Goal: Transaction & Acquisition: Purchase product/service

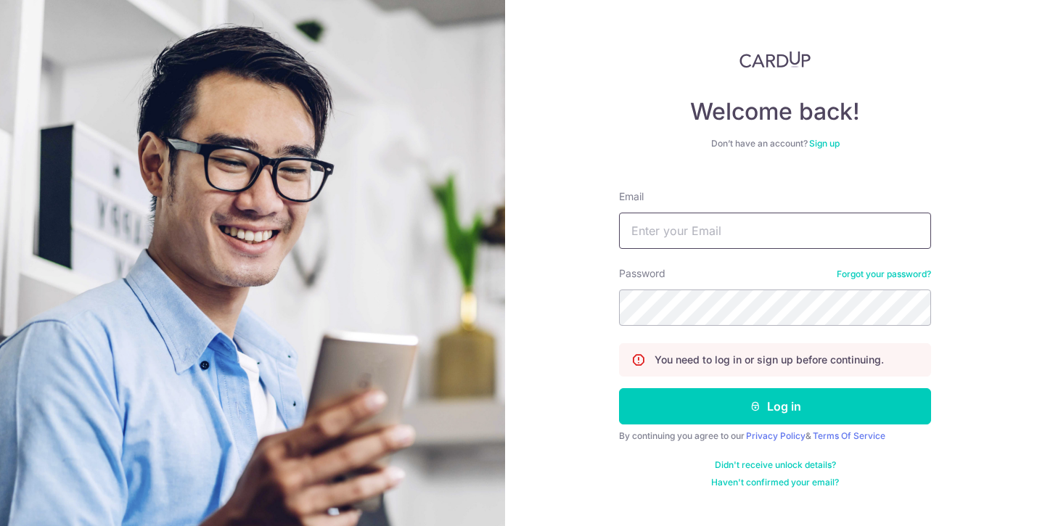
click at [677, 223] on input "Email" at bounding box center [775, 231] width 312 height 36
type input "[EMAIL_ADDRESS][DOMAIN_NAME]"
click at [619, 388] on button "Log in" at bounding box center [775, 406] width 312 height 36
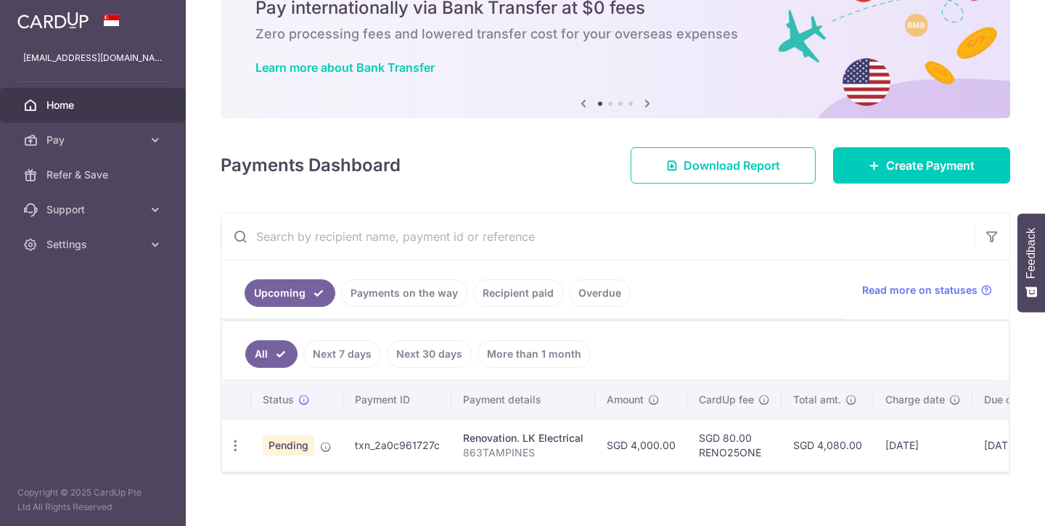
scroll to position [92, 0]
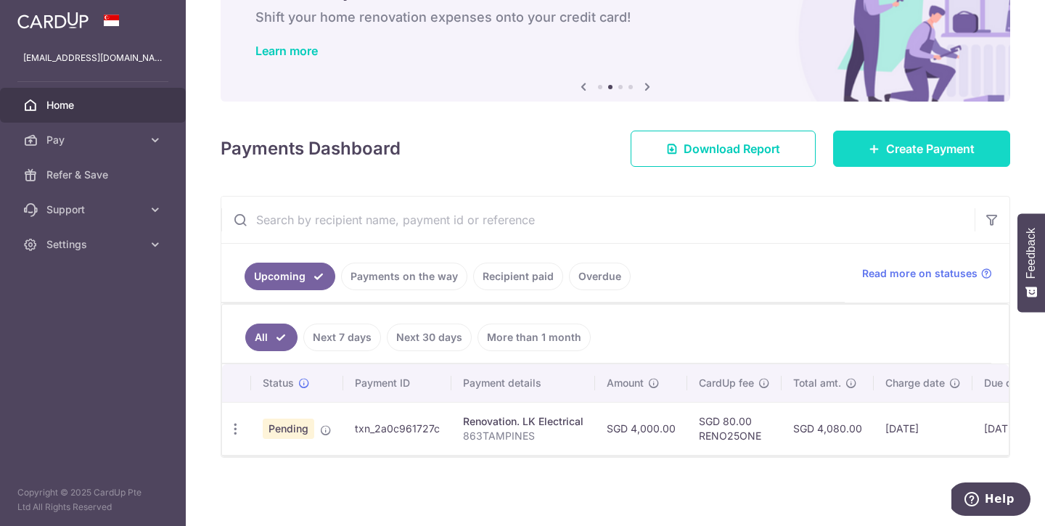
click at [885, 150] on link "Create Payment" at bounding box center [921, 149] width 177 height 36
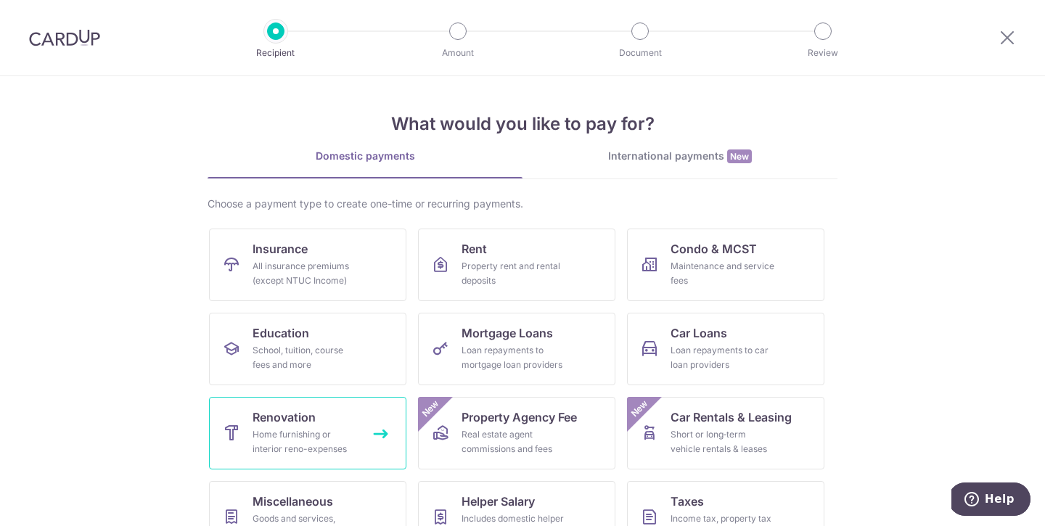
click at [358, 422] on link "Renovation Home furnishing or interior reno-expenses" at bounding box center [307, 433] width 197 height 73
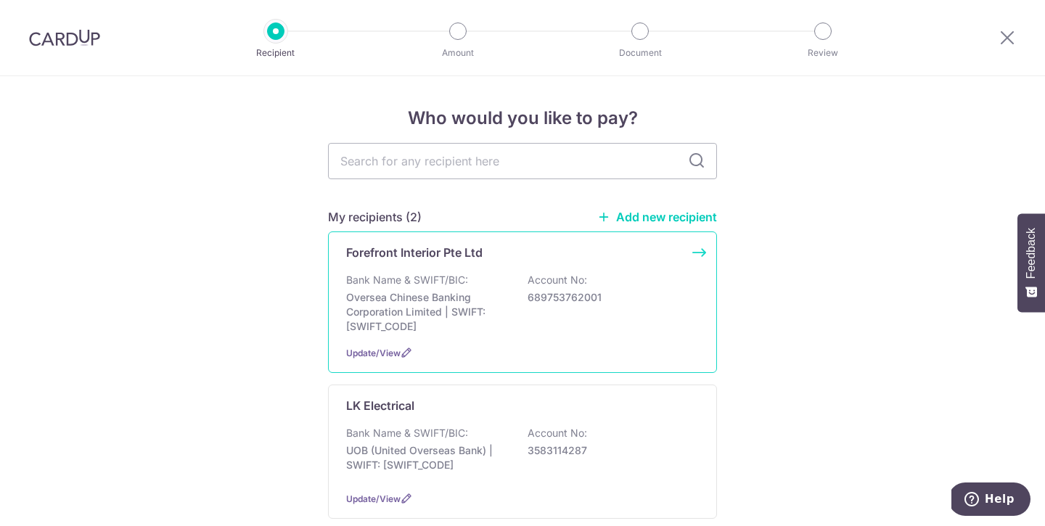
click at [588, 315] on div "Bank Name & SWIFT/BIC: Oversea Chinese Banking Corporation Limited | SWIFT: OCB…" at bounding box center [522, 303] width 353 height 61
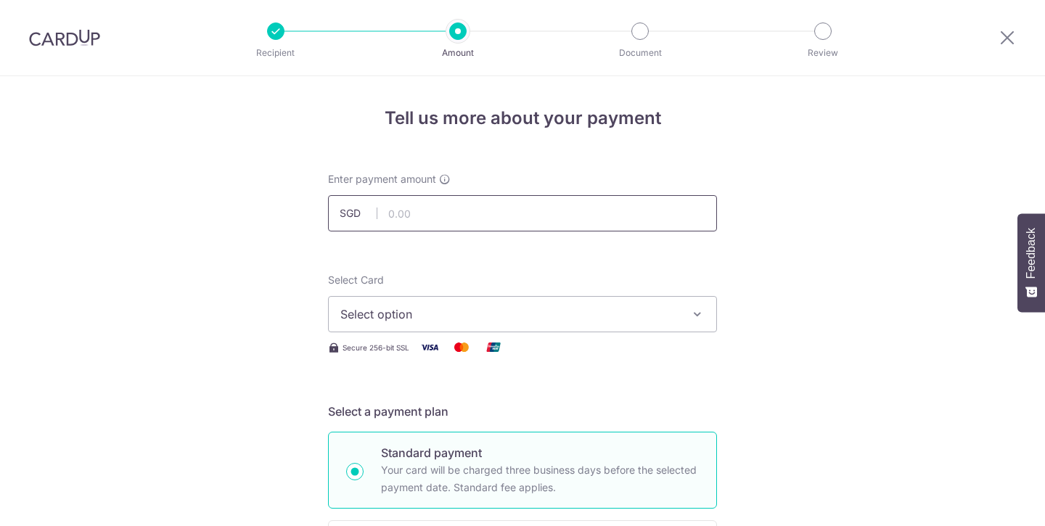
click at [498, 216] on input "text" at bounding box center [522, 213] width 389 height 36
type input "2"
type input "10,000.00"
click at [632, 312] on span "Select option" at bounding box center [509, 313] width 338 height 17
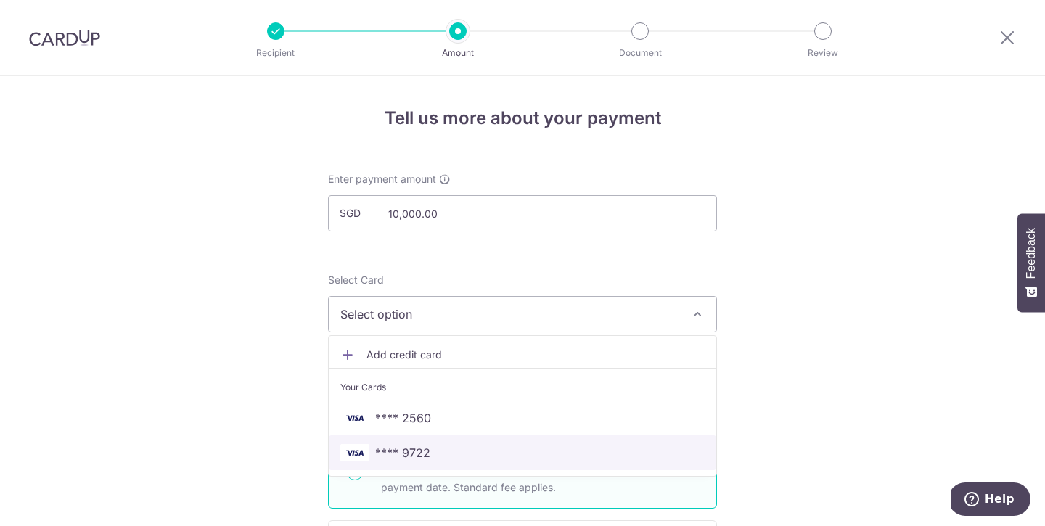
click at [375, 450] on span "**** 9722" at bounding box center [402, 452] width 55 height 17
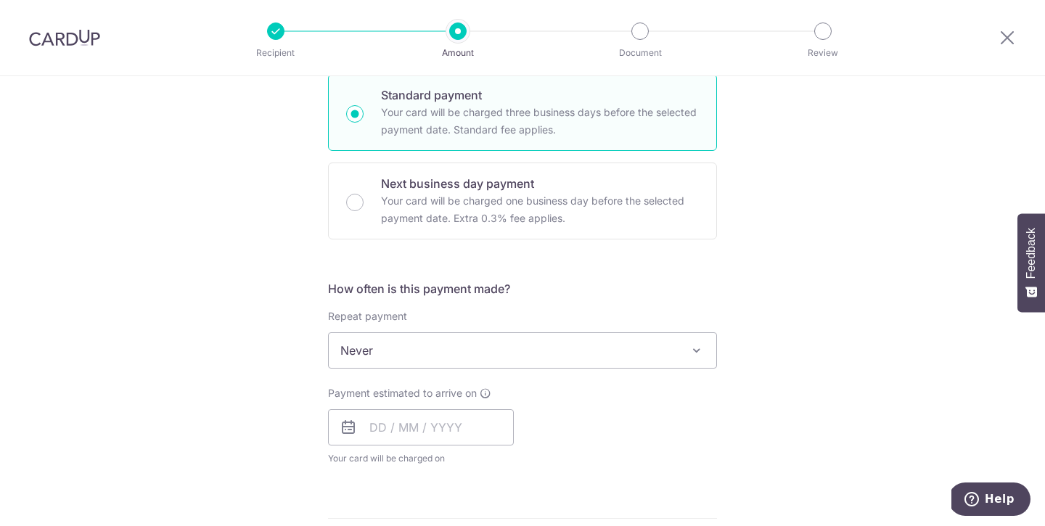
scroll to position [358, 0]
click at [486, 429] on input "text" at bounding box center [421, 426] width 186 height 36
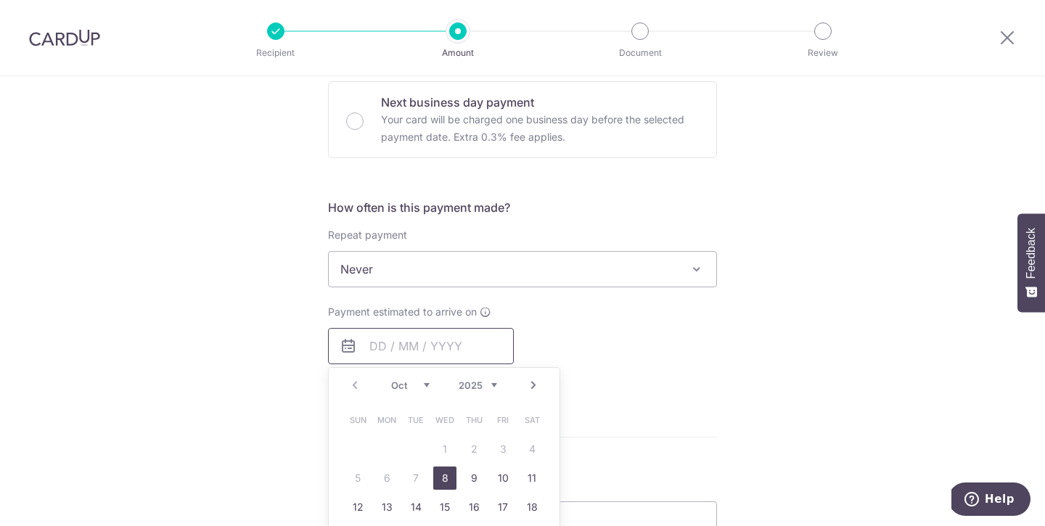
scroll to position [469, 0]
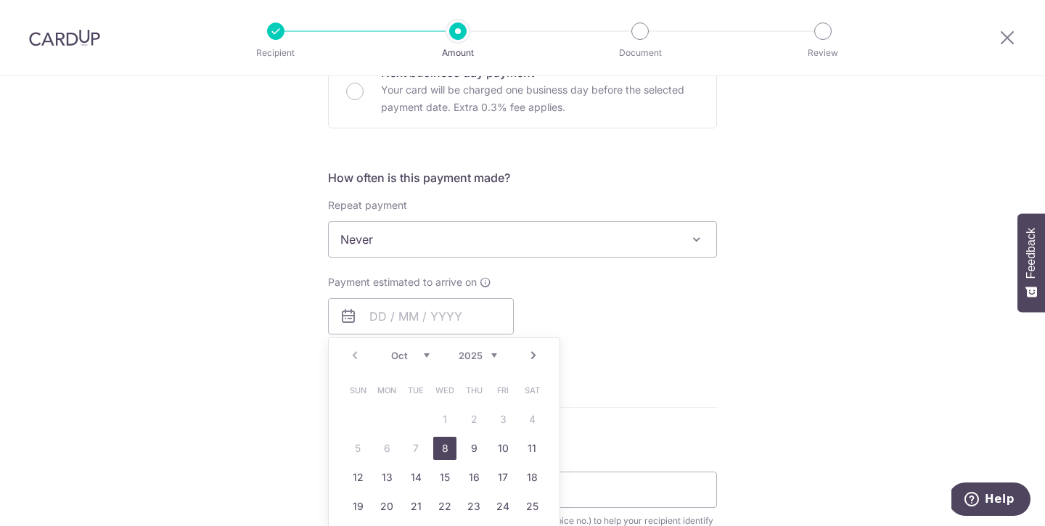
drag, startPoint x: 446, startPoint y: 457, endPoint x: 596, endPoint y: 393, distance: 163.2
click at [446, 458] on link "8" at bounding box center [444, 448] width 23 height 23
type input "08/10/2025"
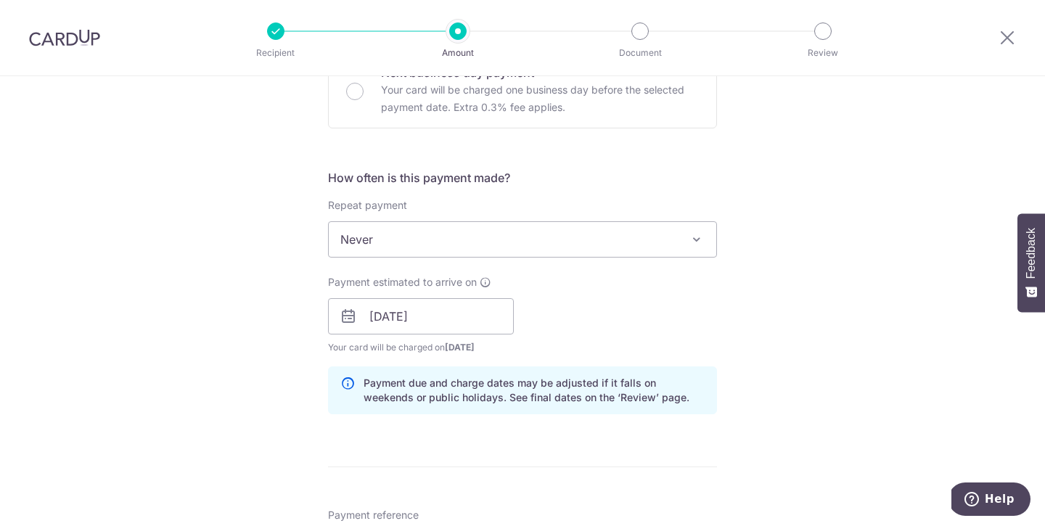
click at [747, 339] on div "Tell us more about your payment Enter payment amount SGD 10,000.00 10000.00 Sel…" at bounding box center [522, 342] width 1045 height 1469
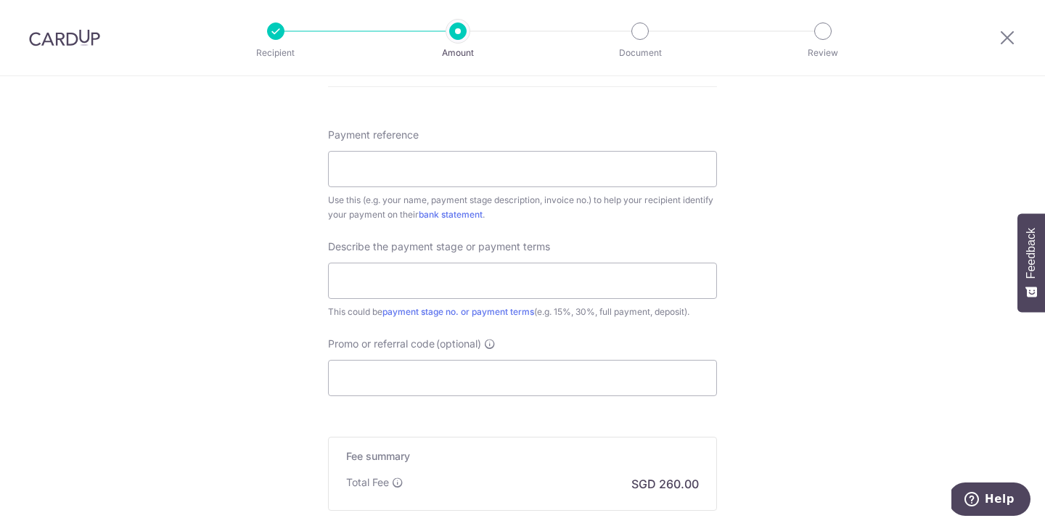
scroll to position [865, 0]
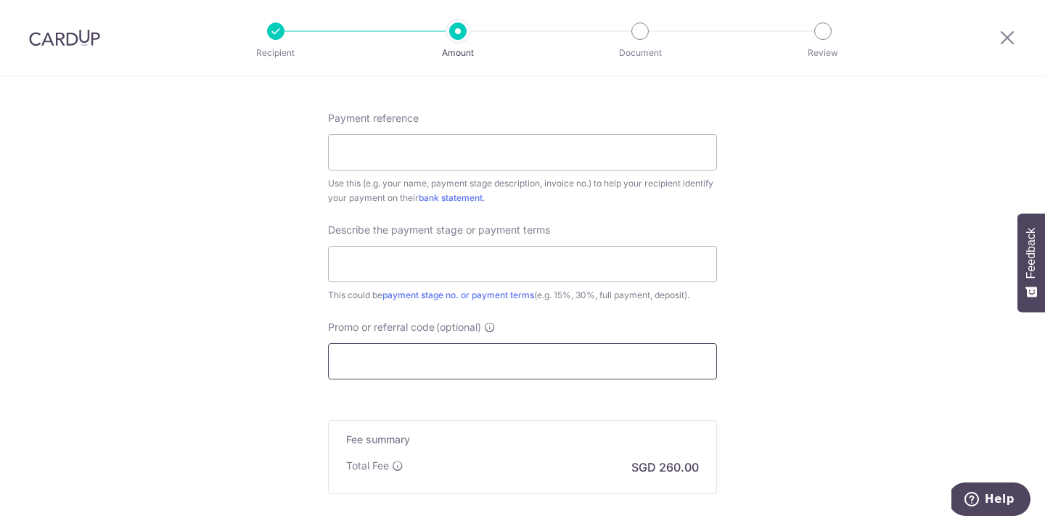
click at [585, 374] on input "Promo or referral code (optional)" at bounding box center [522, 361] width 389 height 36
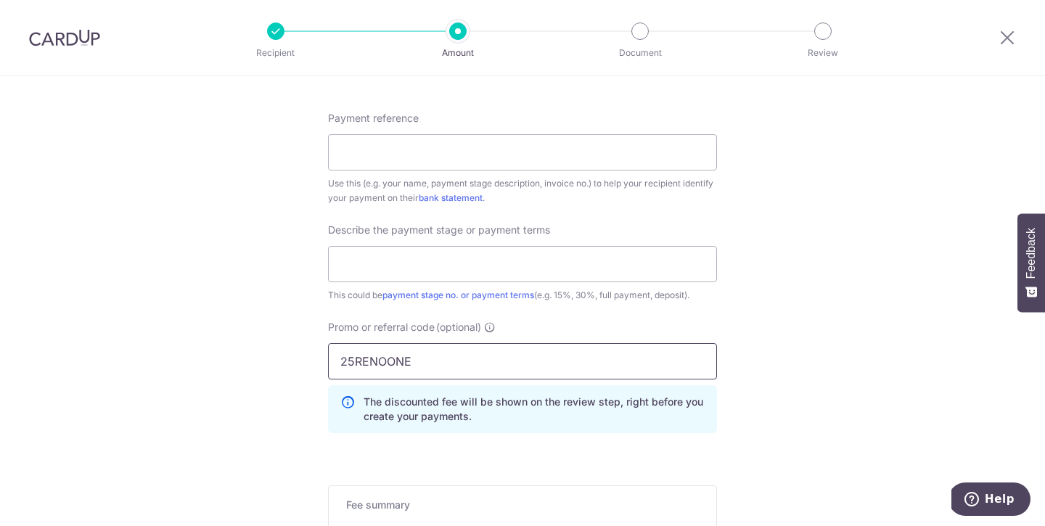
type input "25RENOONE"
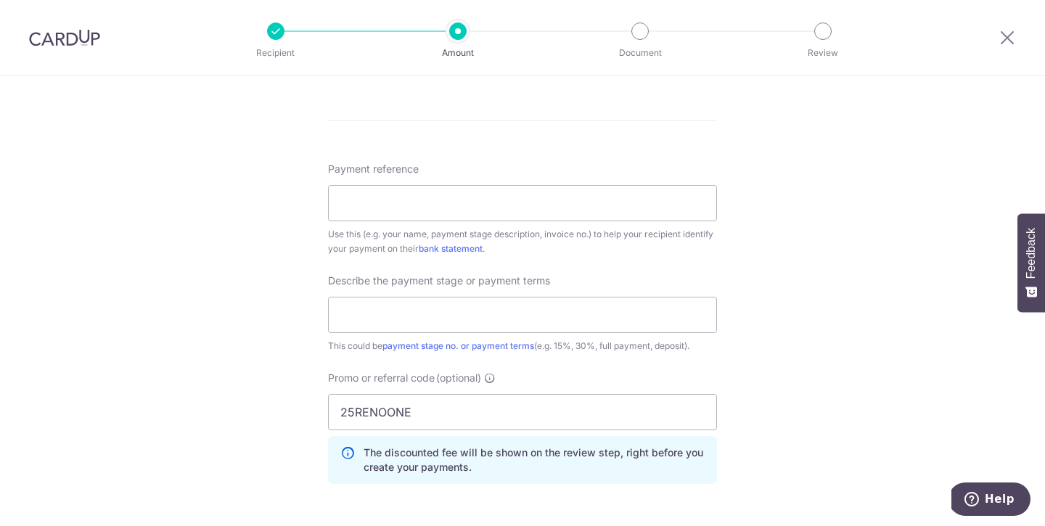
scroll to position [781, 0]
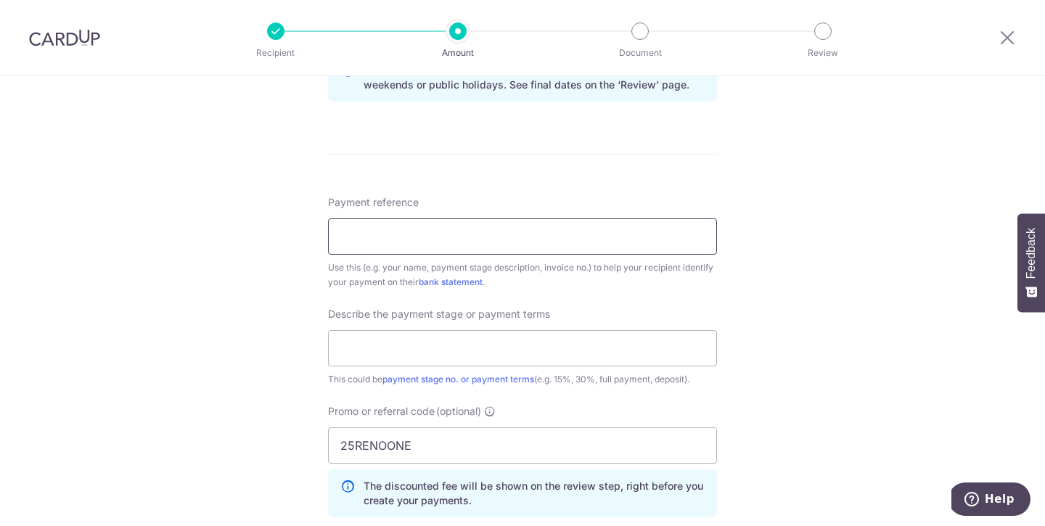
click at [559, 251] on input "Payment reference" at bounding box center [522, 236] width 389 height 36
type input "863TAMPINES"
click at [599, 347] on input "text" at bounding box center [522, 348] width 389 height 36
type input "2ND PAYMENT"
click at [768, 341] on div "Tell us more about your payment Enter payment amount SGD 10,000.00 10000.00 Sel…" at bounding box center [522, 62] width 1045 height 1534
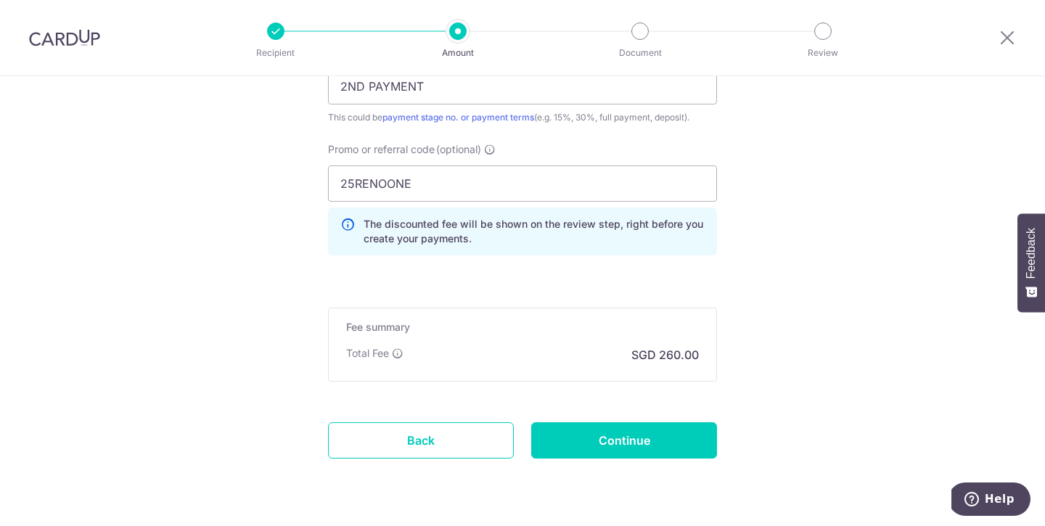
scroll to position [1045, 0]
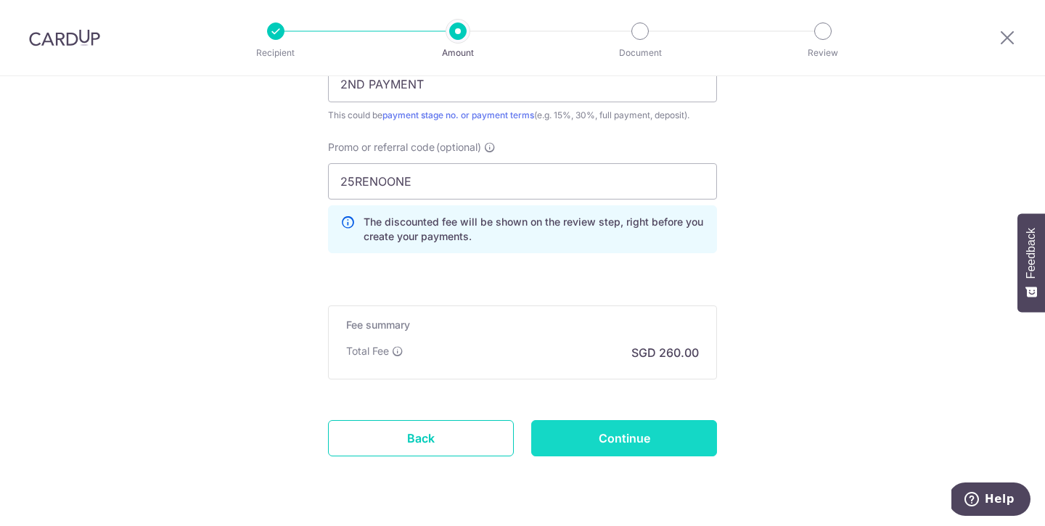
click at [647, 436] on input "Continue" at bounding box center [624, 438] width 186 height 36
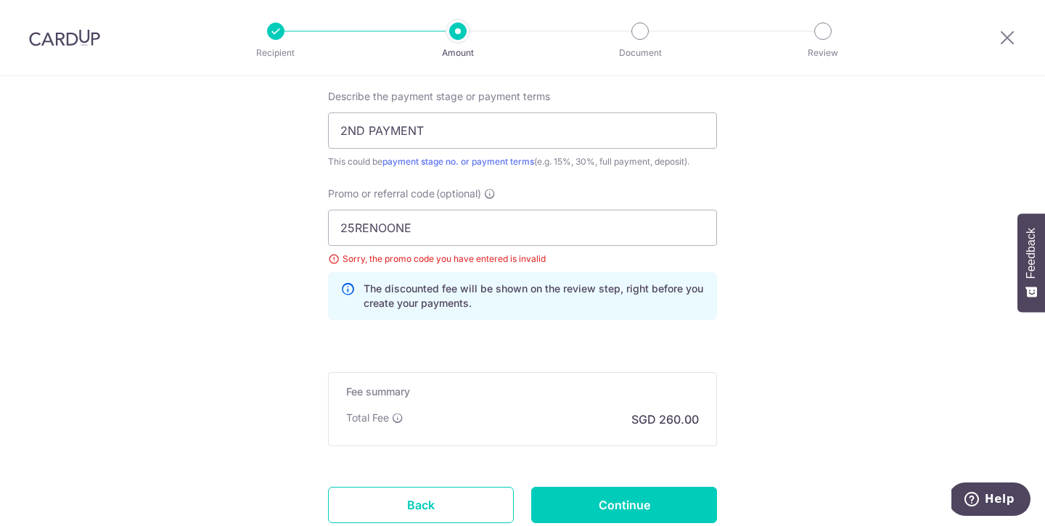
scroll to position [991, 0]
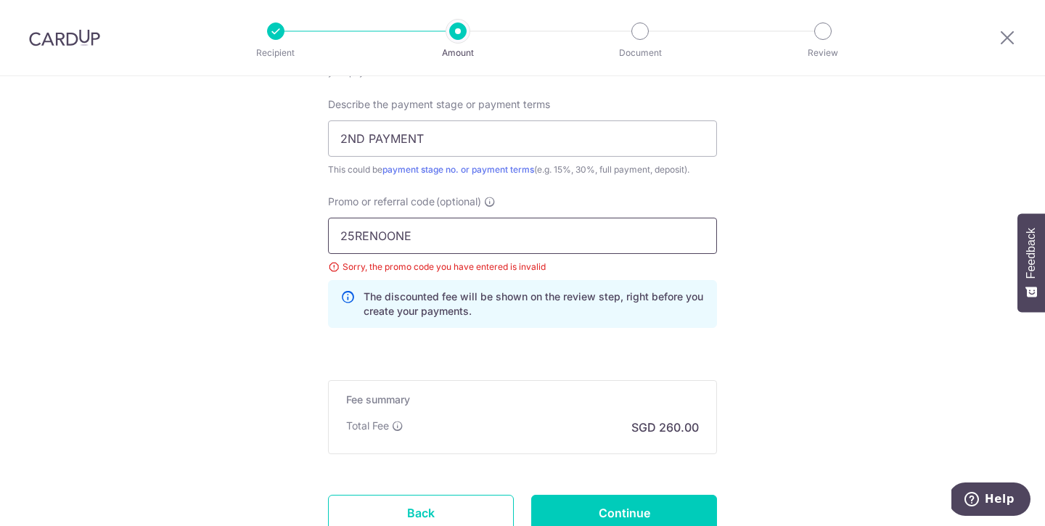
click at [352, 237] on input "25RENOONE" at bounding box center [522, 236] width 389 height 36
type input "RENO25ONE"
click at [630, 506] on input "Continue" at bounding box center [624, 513] width 186 height 36
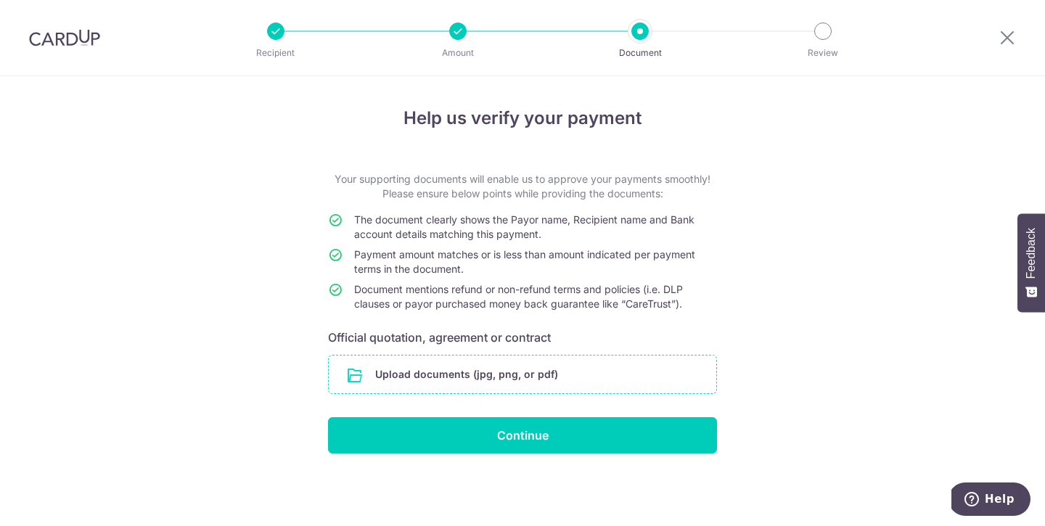
click at [569, 386] on input "file" at bounding box center [522, 374] width 387 height 38
click at [539, 379] on input "file" at bounding box center [522, 374] width 387 height 38
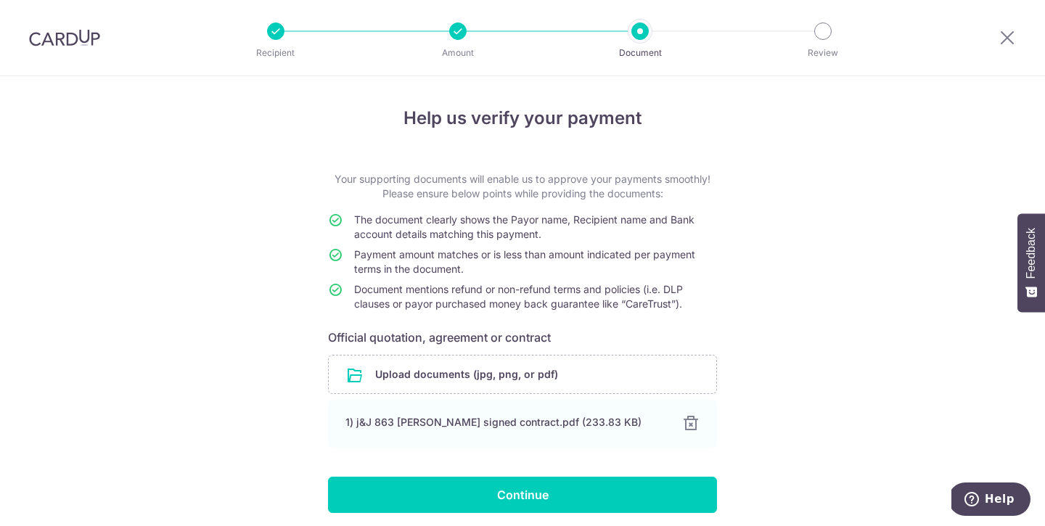
click at [791, 225] on div "Help us verify your payment Your supporting documents will enable us to approve…" at bounding box center [522, 328] width 1045 height 505
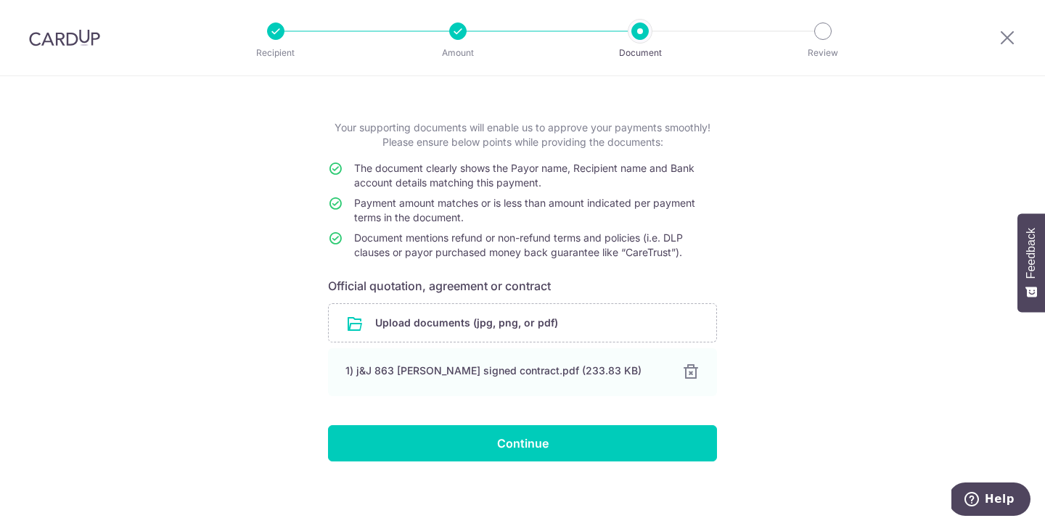
scroll to position [55, 0]
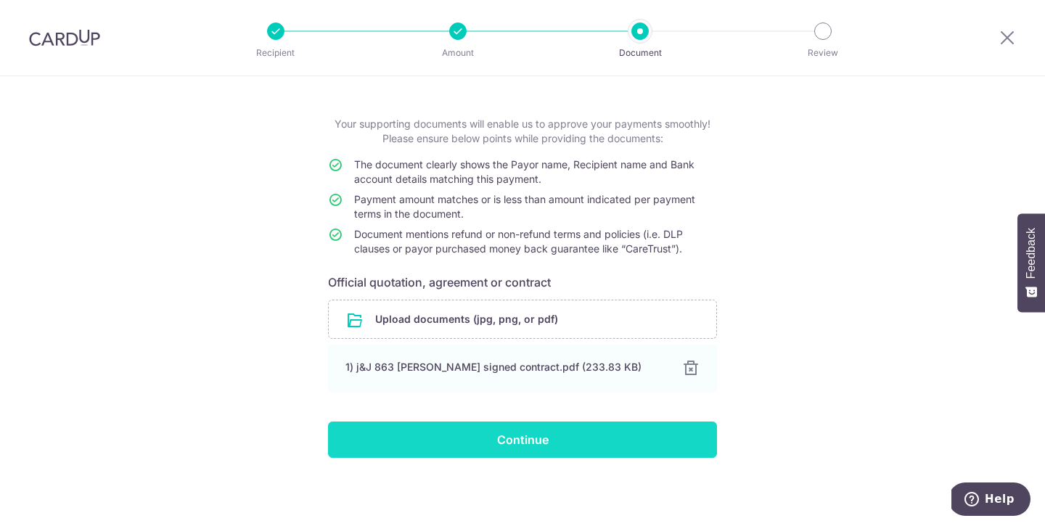
click at [654, 435] on input "Continue" at bounding box center [522, 439] width 389 height 36
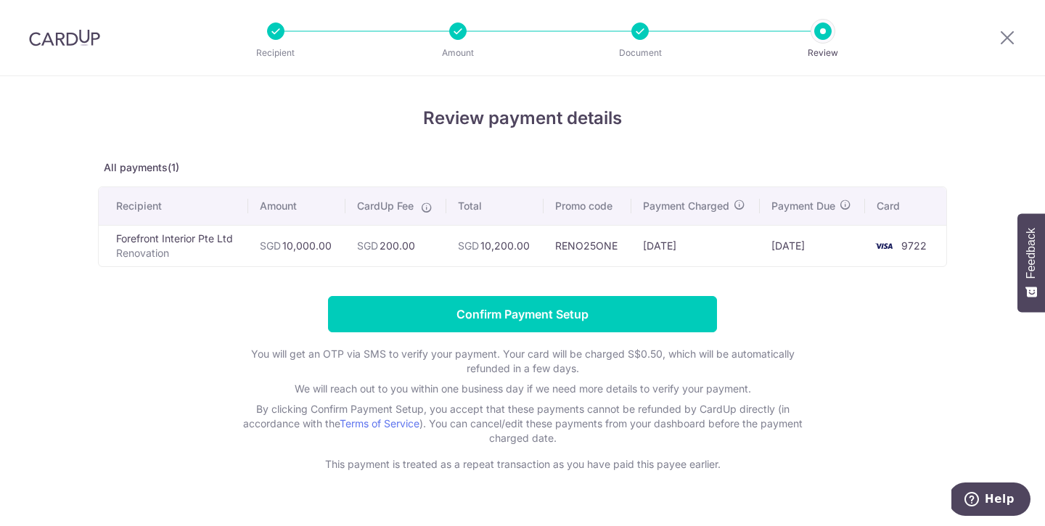
click at [596, 161] on p "All payments(1)" at bounding box center [522, 167] width 849 height 15
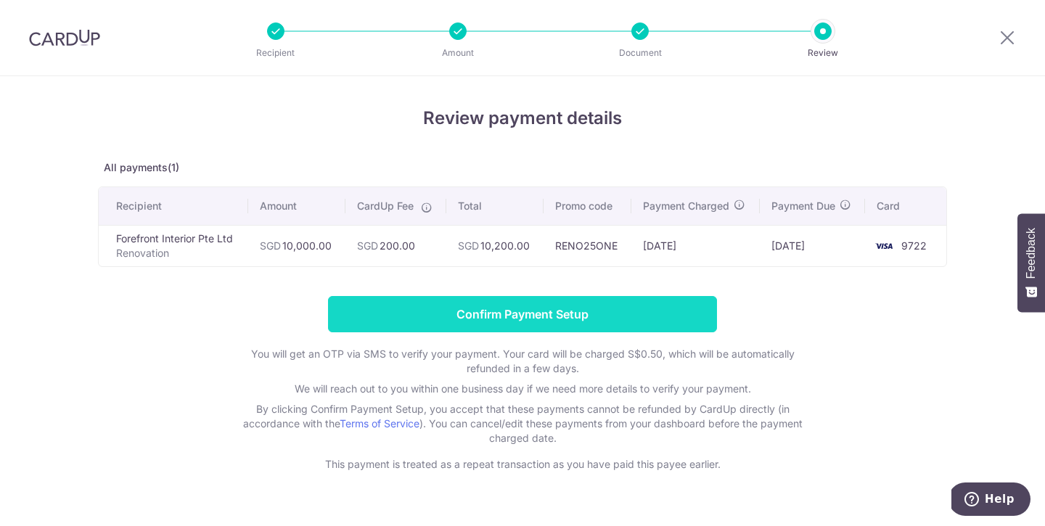
click at [561, 315] on input "Confirm Payment Setup" at bounding box center [522, 314] width 389 height 36
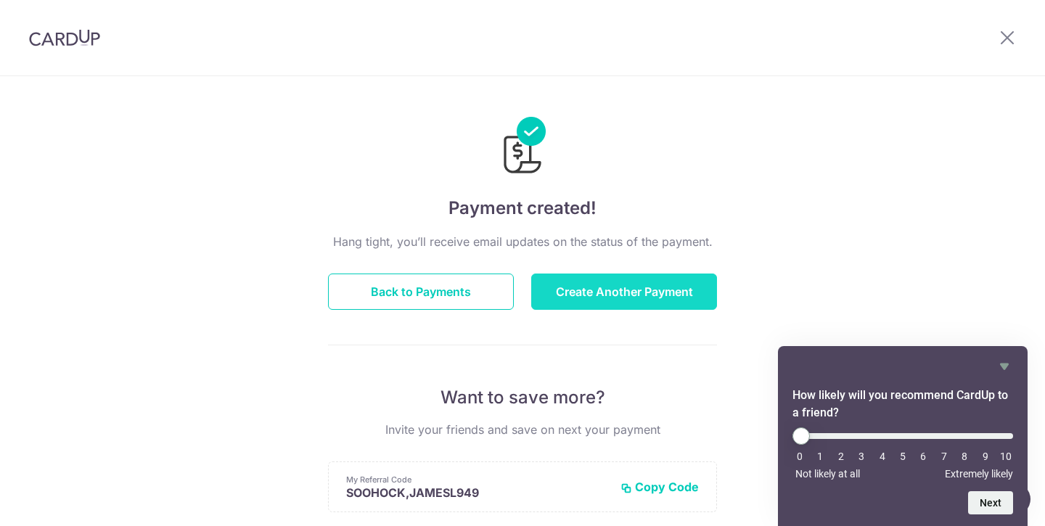
click at [666, 286] on button "Create Another Payment" at bounding box center [624, 292] width 186 height 36
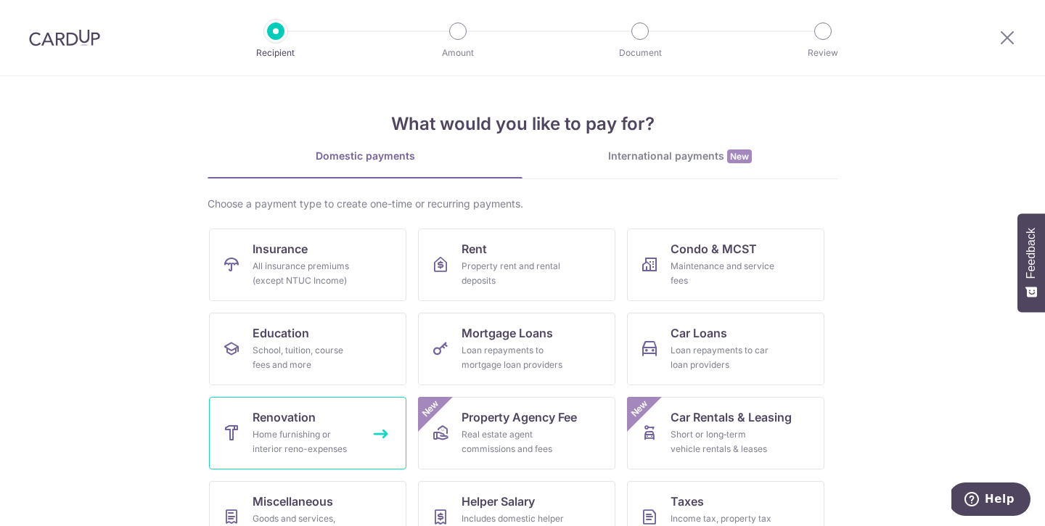
click at [373, 419] on link "Renovation Home furnishing or interior reno-expenses" at bounding box center [307, 433] width 197 height 73
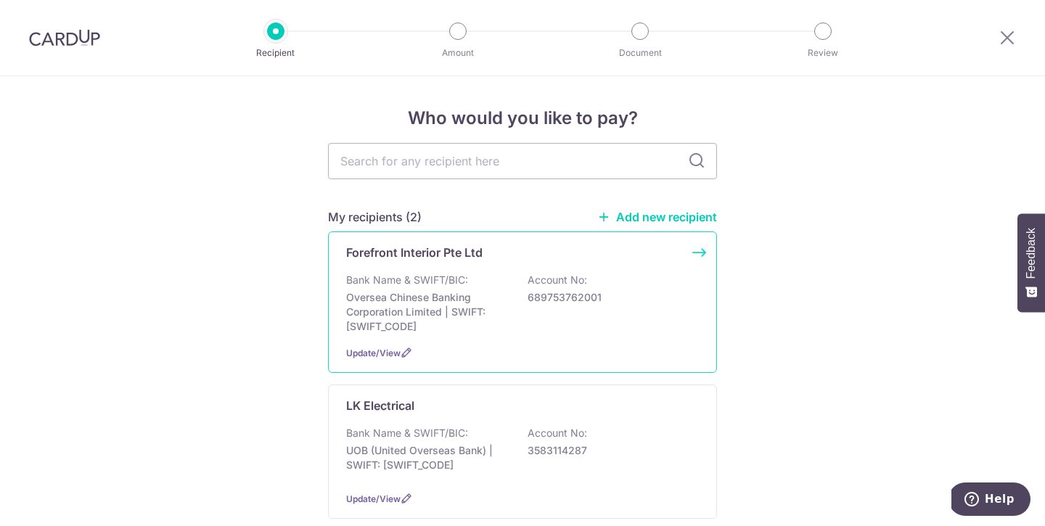
click at [495, 290] on p "Oversea Chinese Banking Corporation Limited | SWIFT: OCBCSGSGXXX" at bounding box center [427, 312] width 163 height 44
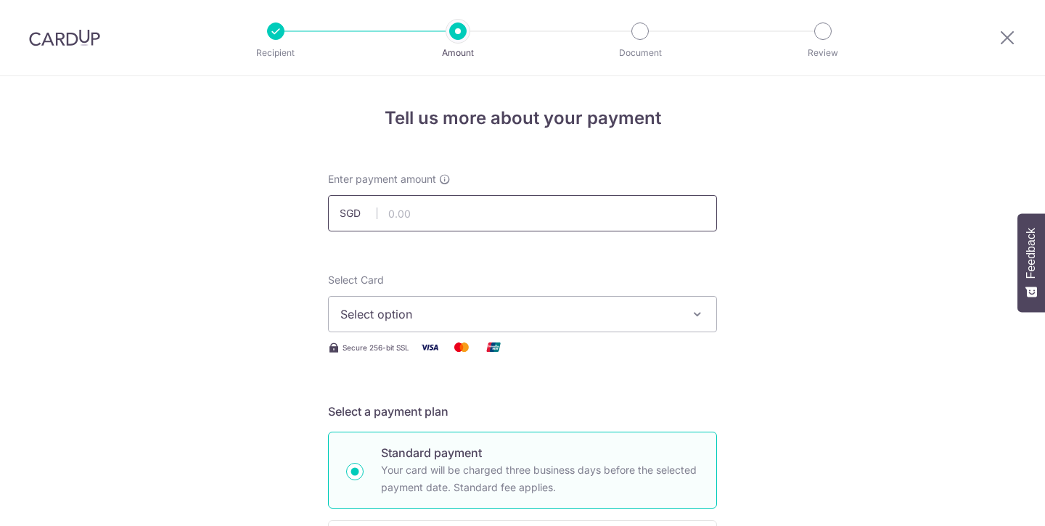
click at [539, 215] on input "text" at bounding box center [522, 213] width 389 height 36
type input "10,000.00"
click at [620, 306] on span "Select option" at bounding box center [509, 313] width 338 height 17
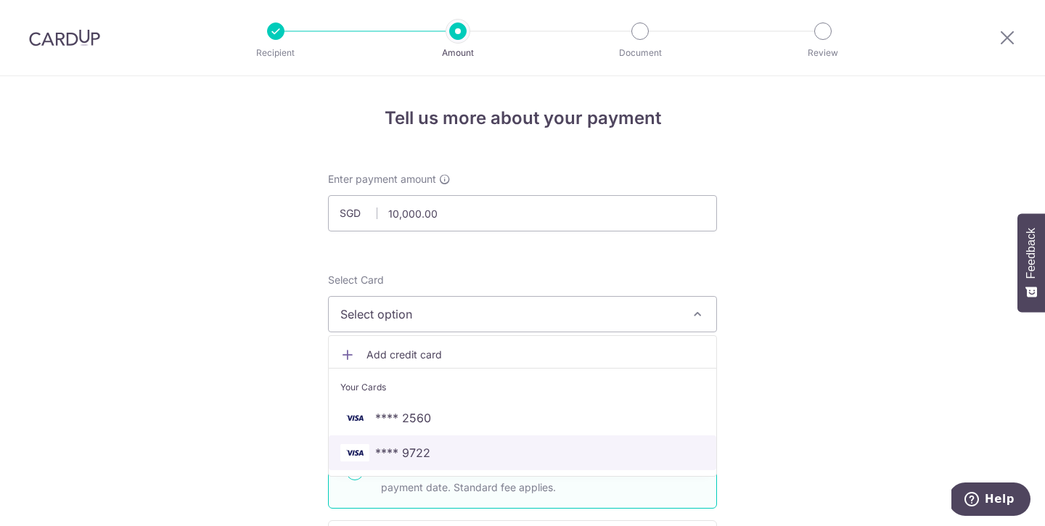
click at [503, 446] on span "**** 9722" at bounding box center [522, 452] width 364 height 17
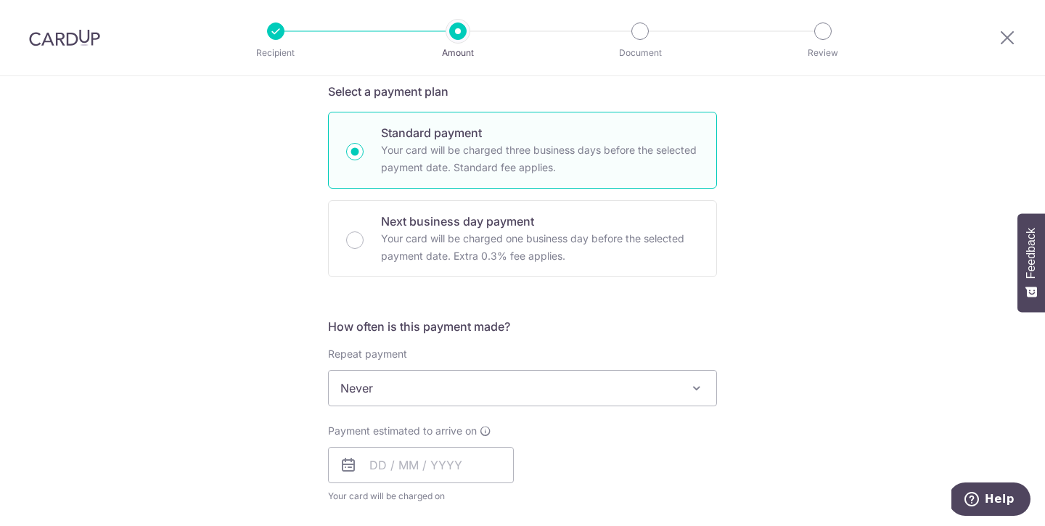
scroll to position [563, 0]
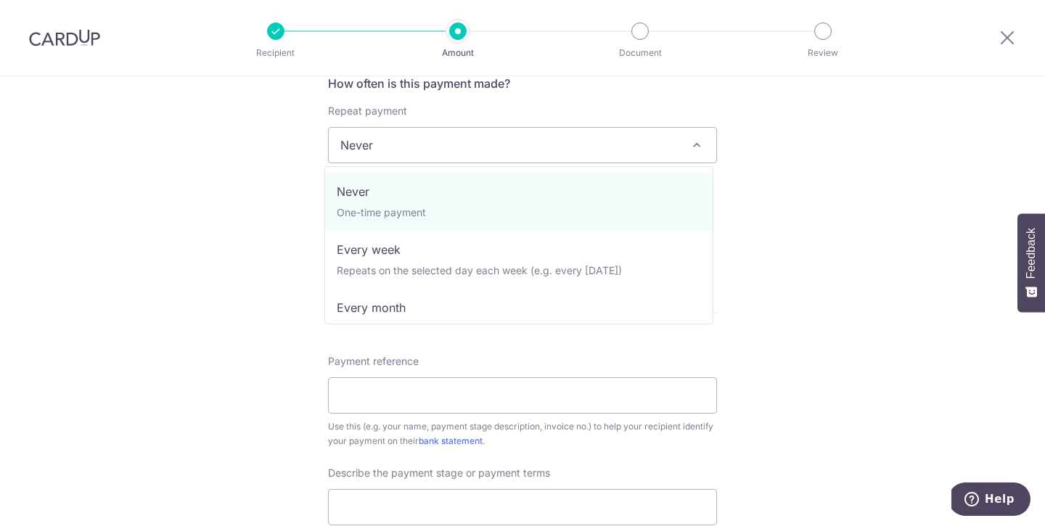
click at [620, 152] on span "Never" at bounding box center [522, 145] width 387 height 35
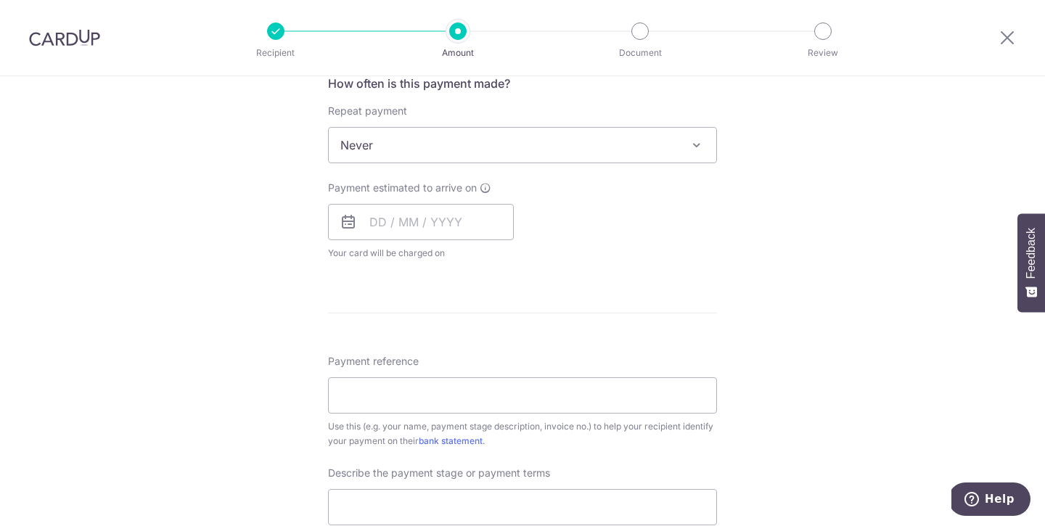
click at [856, 197] on div "Tell us more about your payment Enter payment amount SGD 10,000.00 10000.00 Sel…" at bounding box center [522, 218] width 1045 height 1410
click at [466, 235] on input "text" at bounding box center [421, 222] width 186 height 36
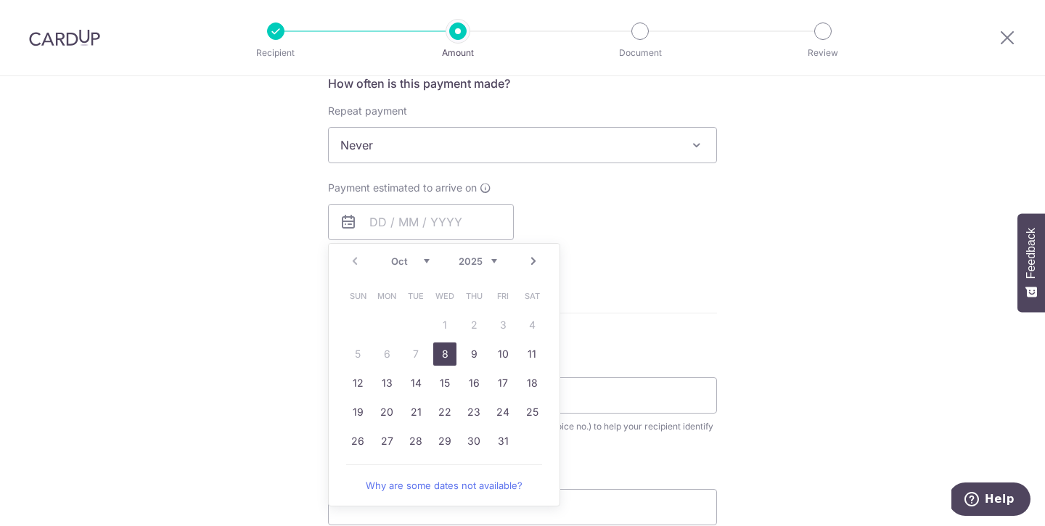
click at [451, 351] on link "8" at bounding box center [444, 353] width 23 height 23
type input "08/10/2025"
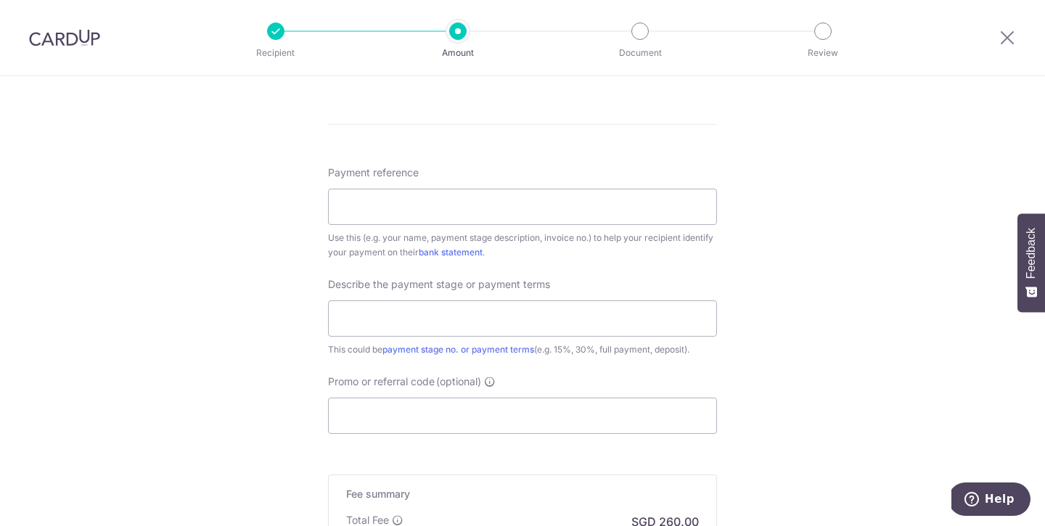
scroll to position [813, 0]
click at [491, 208] on input "Payment reference" at bounding box center [522, 204] width 389 height 36
type input "863TAMPINES"
click at [427, 308] on input "text" at bounding box center [522, 316] width 389 height 36
type input "2ND PAYMENT"
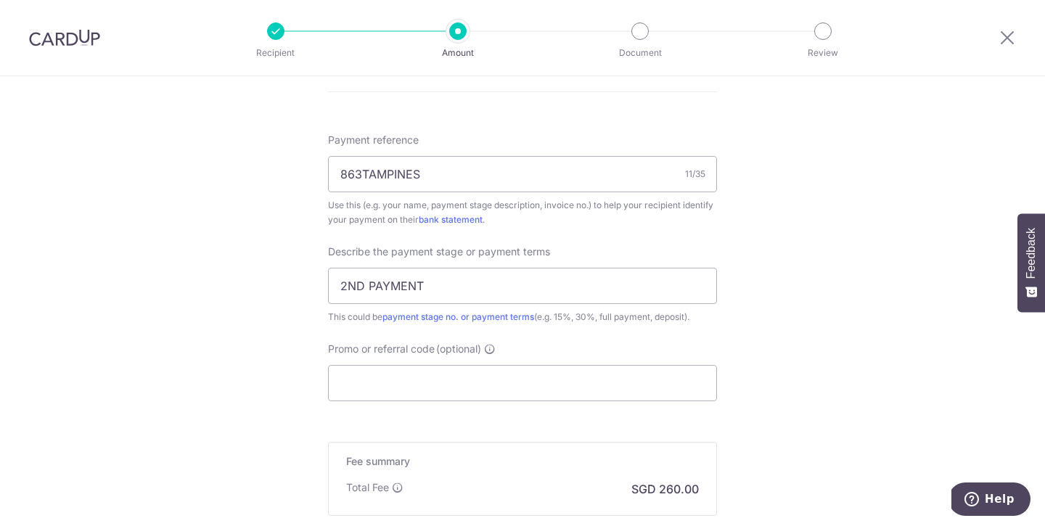
scroll to position [844, 0]
click at [584, 383] on input "Promo or referral code (optional)" at bounding box center [522, 382] width 389 height 36
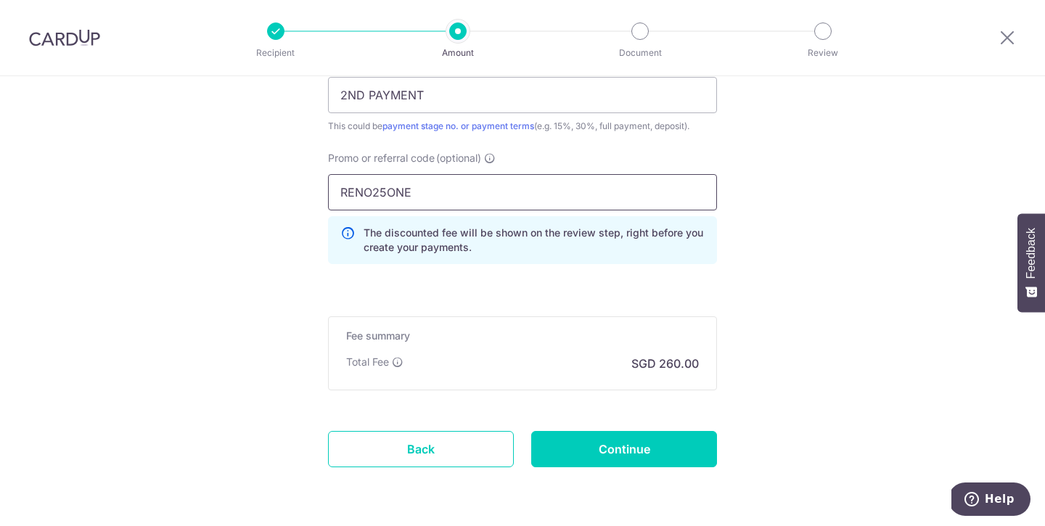
scroll to position [1085, 0]
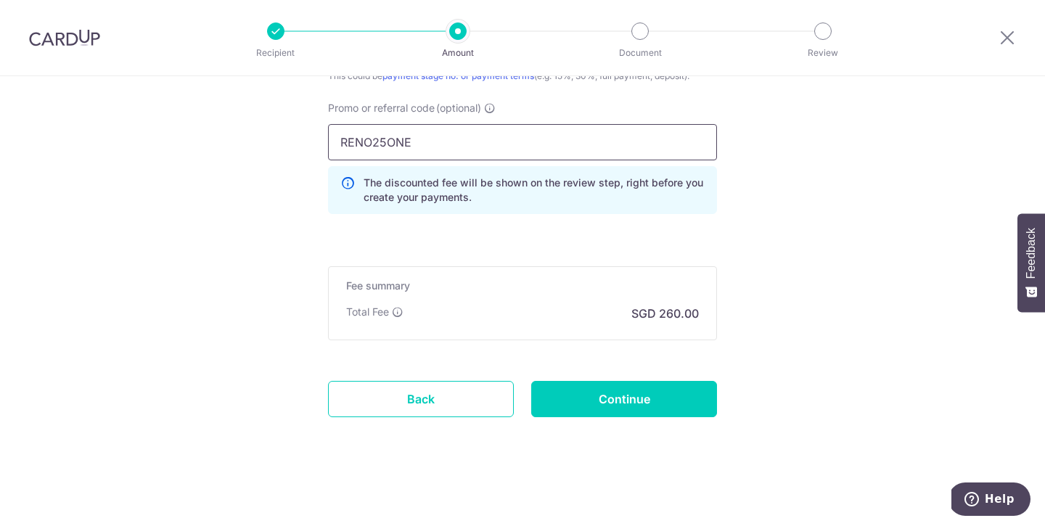
type input "RENO25ONE"
click at [642, 389] on input "Continue" at bounding box center [624, 399] width 186 height 36
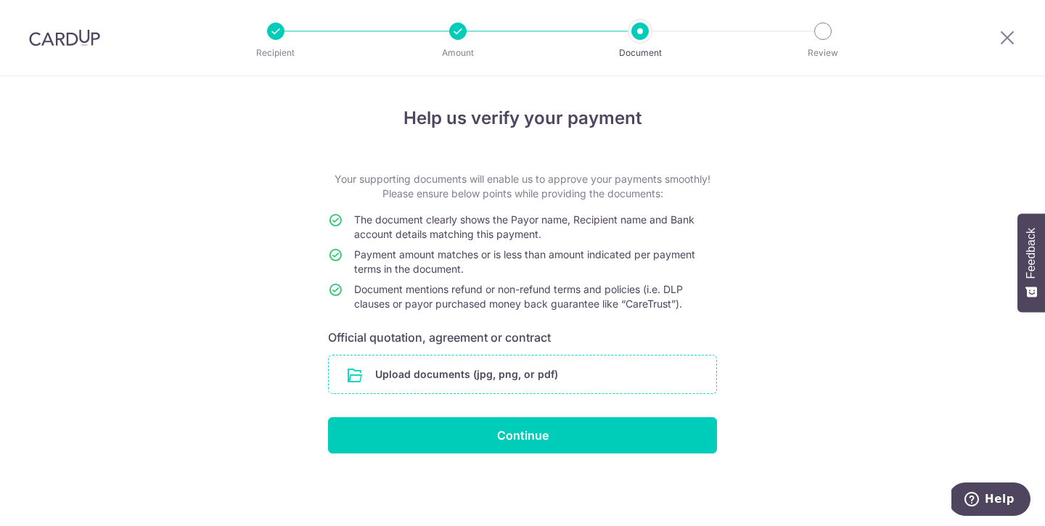
click at [648, 387] on input "file" at bounding box center [522, 374] width 387 height 38
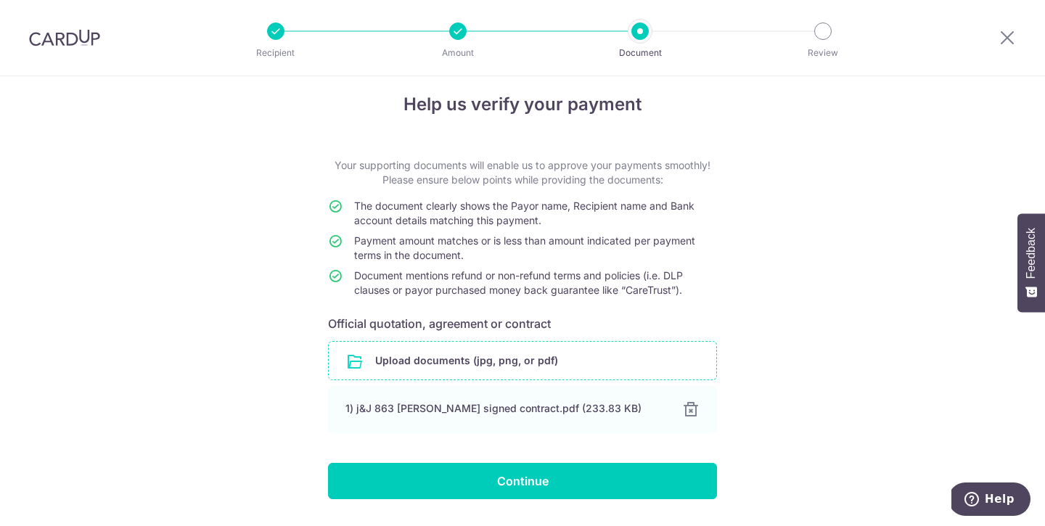
scroll to position [55, 0]
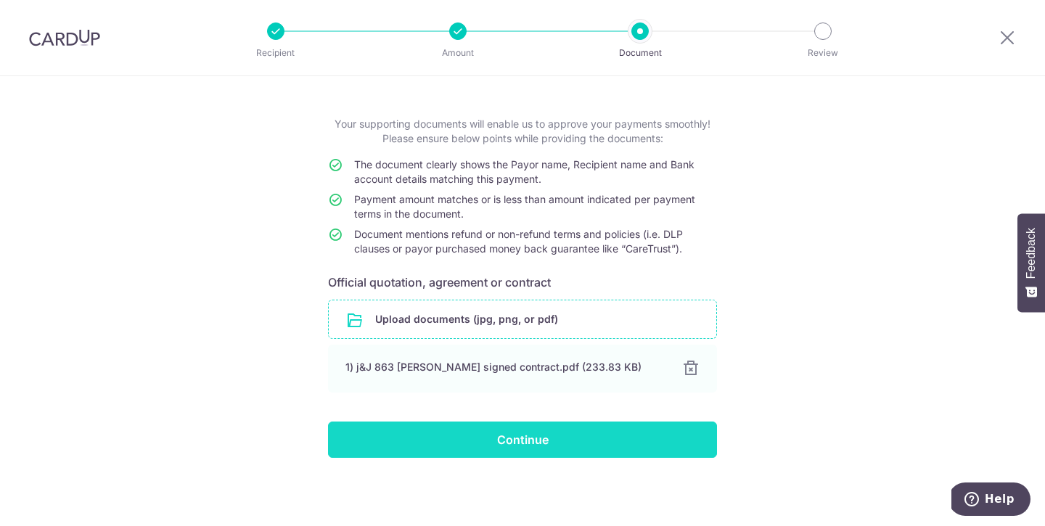
click at [607, 424] on input "Continue" at bounding box center [522, 439] width 389 height 36
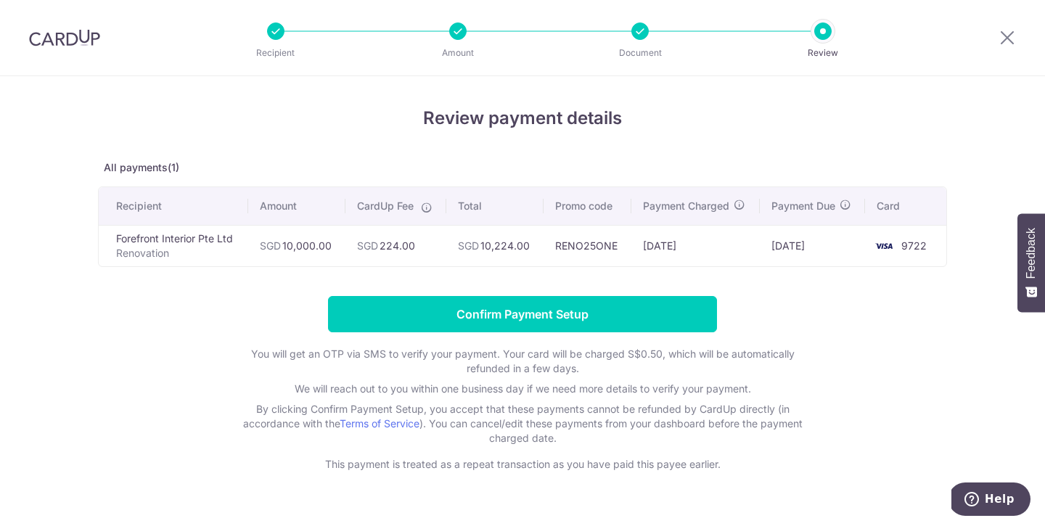
click at [729, 96] on div "Review payment details All payments(1) Recipient Amount CardUp Fee Total Promo …" at bounding box center [522, 316] width 1045 height 481
click at [770, 134] on div "Review payment details All payments(1) Recipient Amount CardUp Fee Total Promo …" at bounding box center [522, 288] width 849 height 366
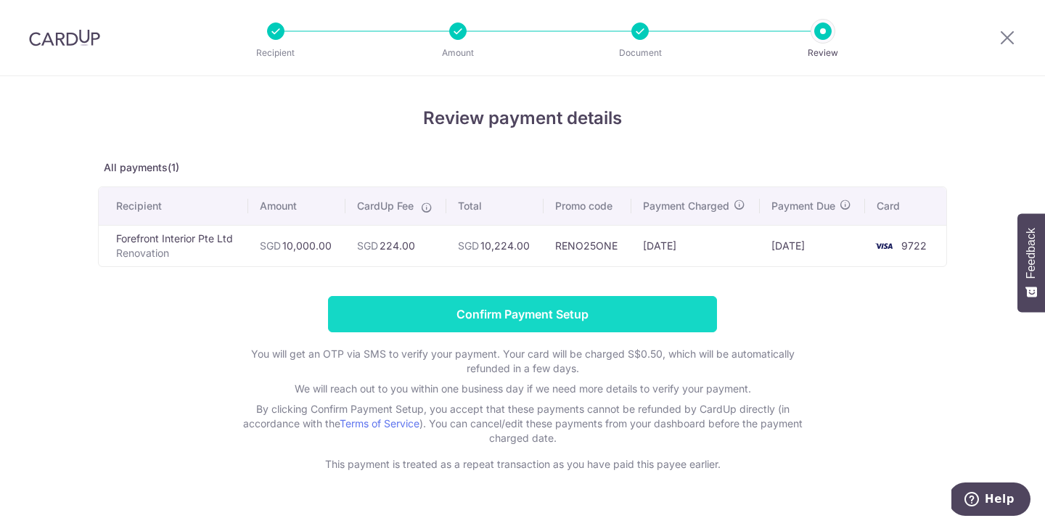
click at [626, 312] on input "Confirm Payment Setup" at bounding box center [522, 314] width 389 height 36
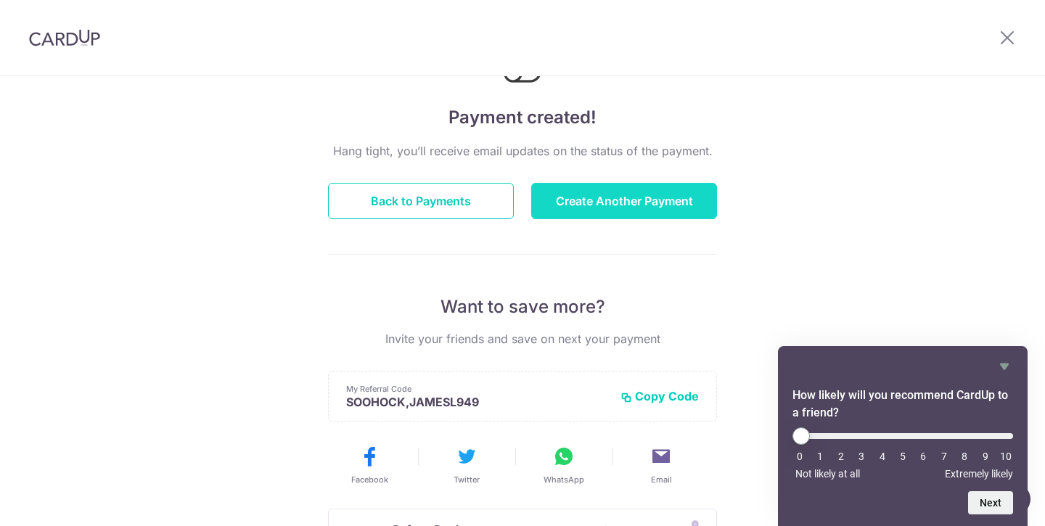
scroll to position [70, 0]
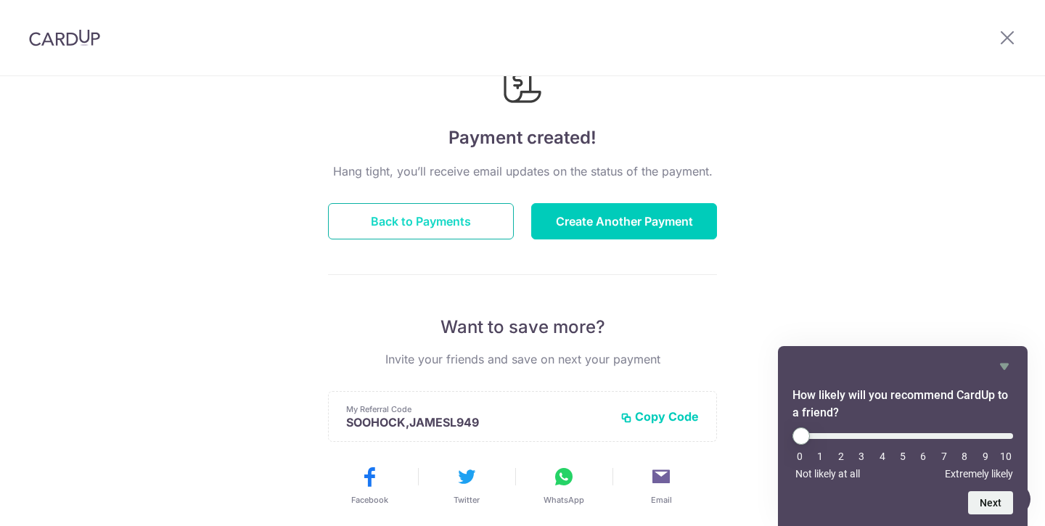
click at [464, 225] on button "Back to Payments" at bounding box center [421, 221] width 186 height 36
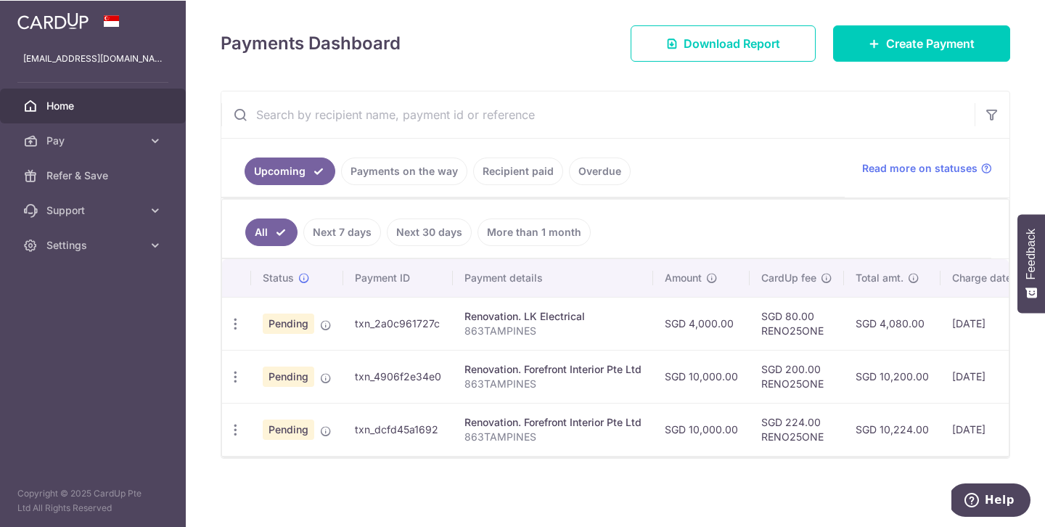
scroll to position [198, 0]
click at [867, 211] on ul "All Next 7 days Next 30 days More than 1 month" at bounding box center [606, 228] width 769 height 59
click at [752, 157] on ul "Upcoming Payments on the way Recipient paid Overdue" at bounding box center [532, 167] width 623 height 59
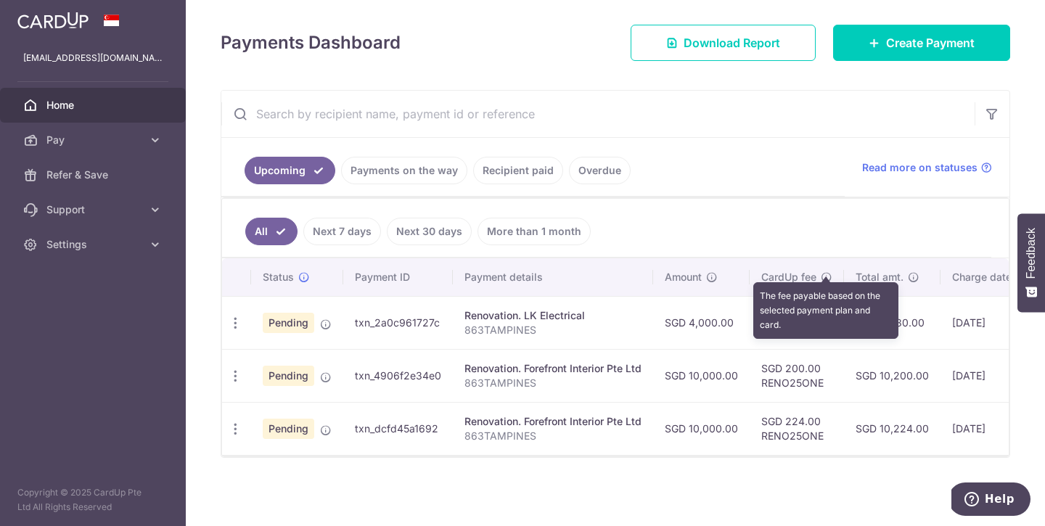
scroll to position [195, 0]
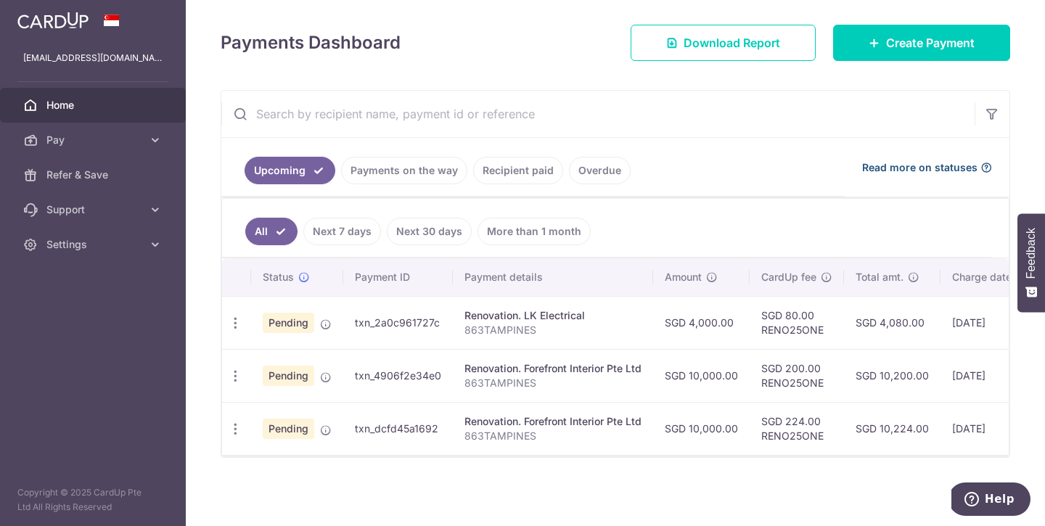
click at [913, 160] on span "Read more on statuses" at bounding box center [919, 167] width 115 height 15
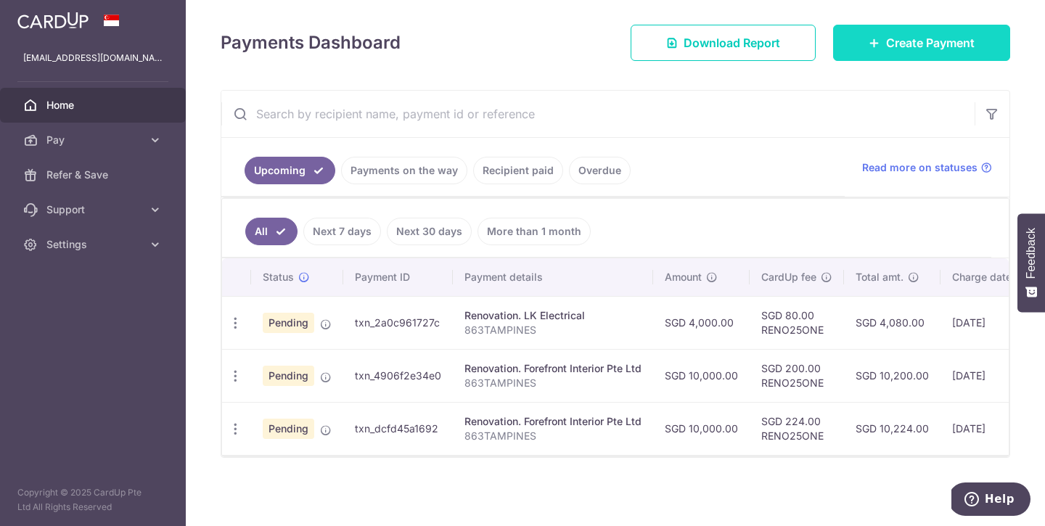
click at [905, 44] on span "Create Payment" at bounding box center [930, 42] width 89 height 17
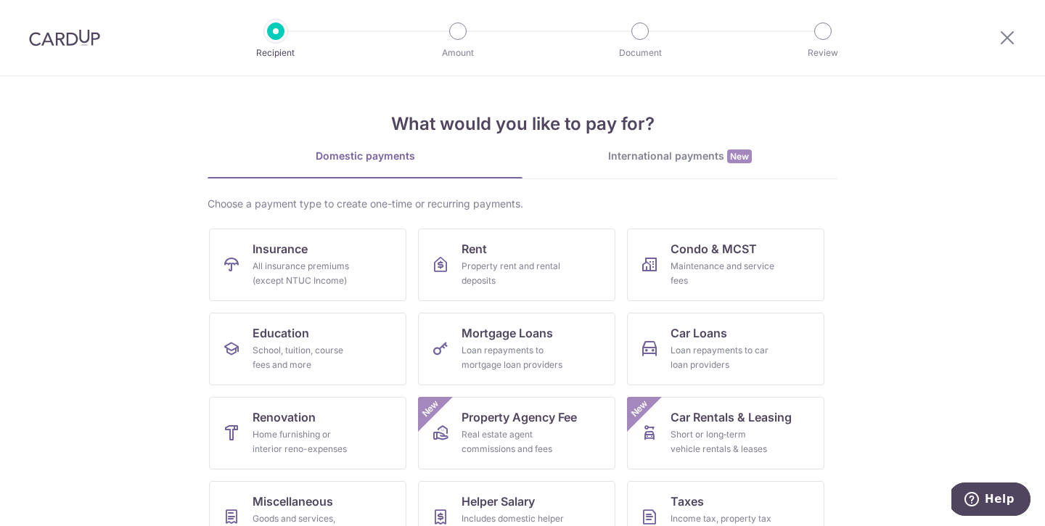
click at [59, 54] on div at bounding box center [64, 37] width 129 height 75
click at [77, 43] on img at bounding box center [64, 37] width 71 height 17
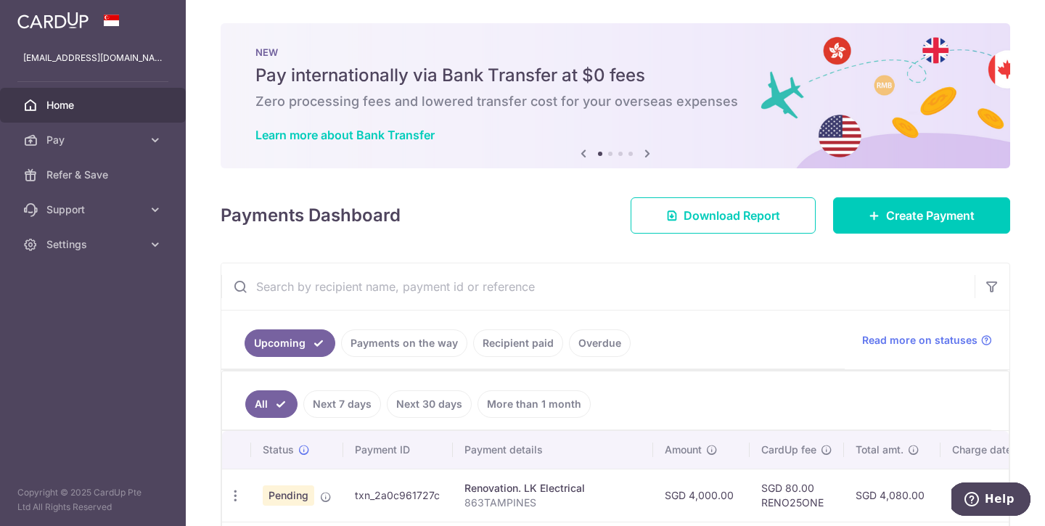
click at [643, 154] on icon at bounding box center [646, 153] width 17 height 18
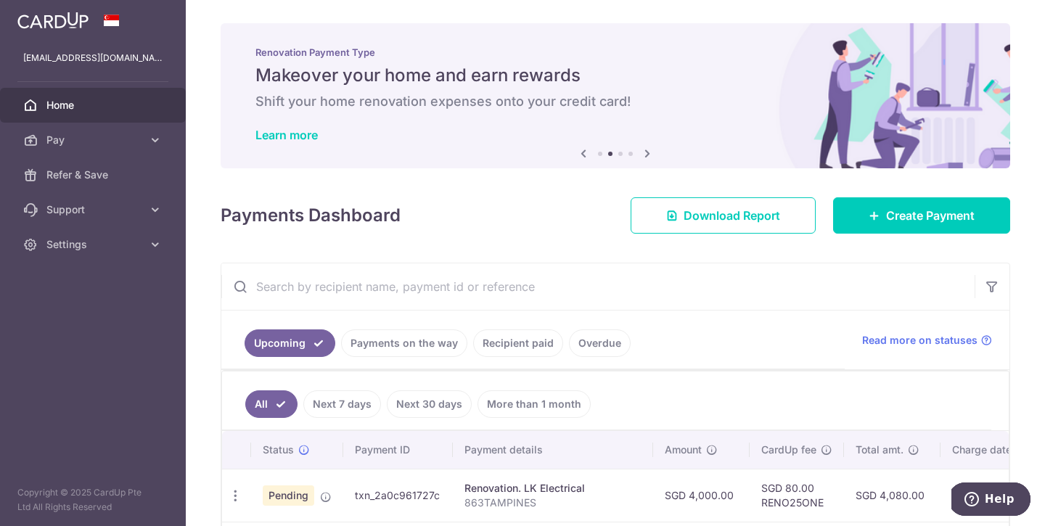
click at [643, 154] on icon at bounding box center [646, 153] width 17 height 18
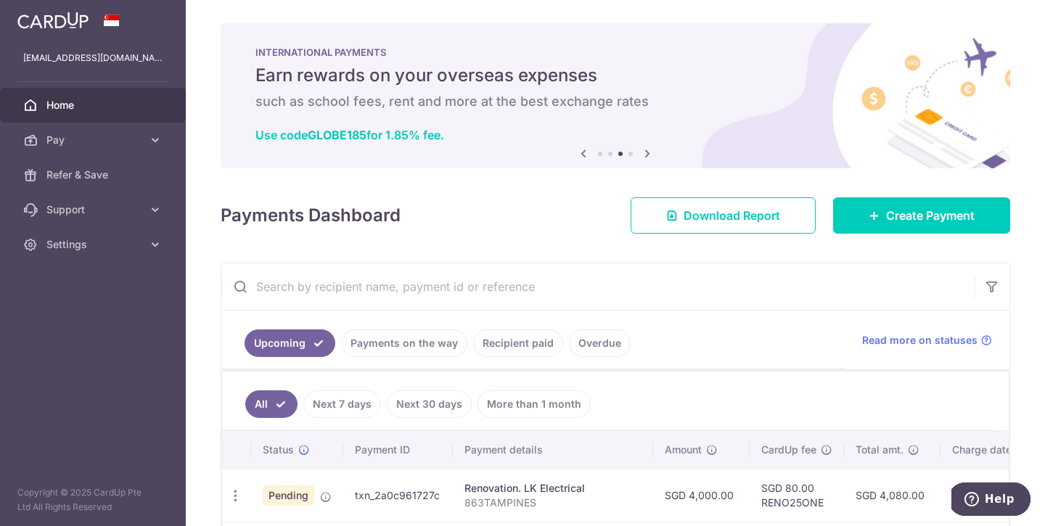
click at [643, 154] on icon at bounding box center [646, 153] width 17 height 18
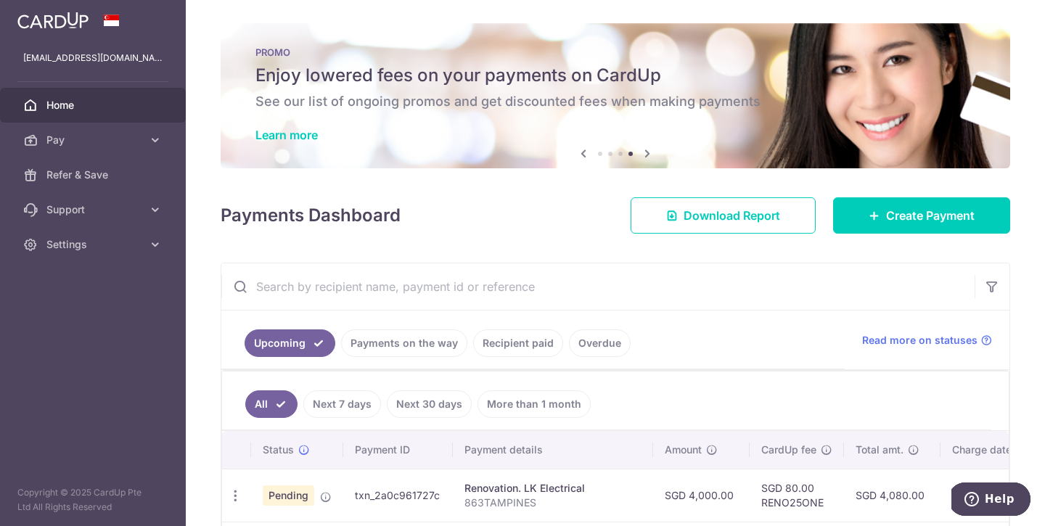
click at [671, 128] on div "Learn more" at bounding box center [615, 135] width 720 height 15
click at [277, 131] on link "Learn more" at bounding box center [286, 135] width 62 height 15
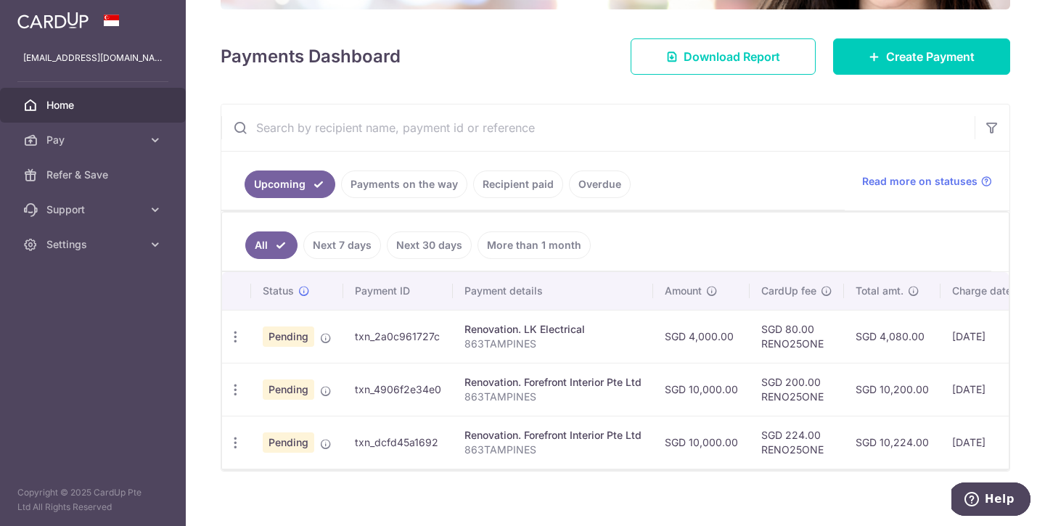
scroll to position [162, 0]
